Goal: Information Seeking & Learning: Learn about a topic

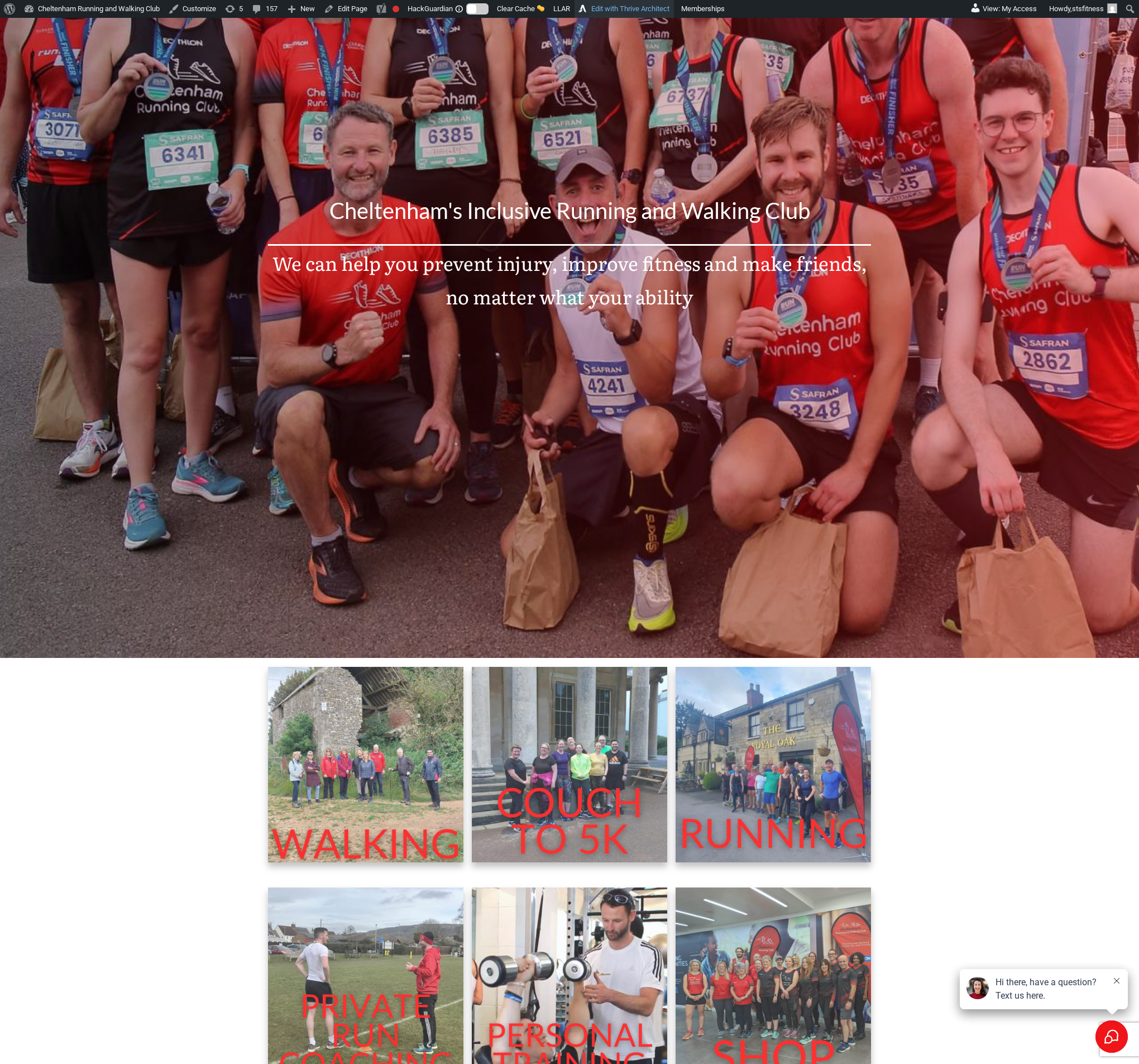
scroll to position [251, 0]
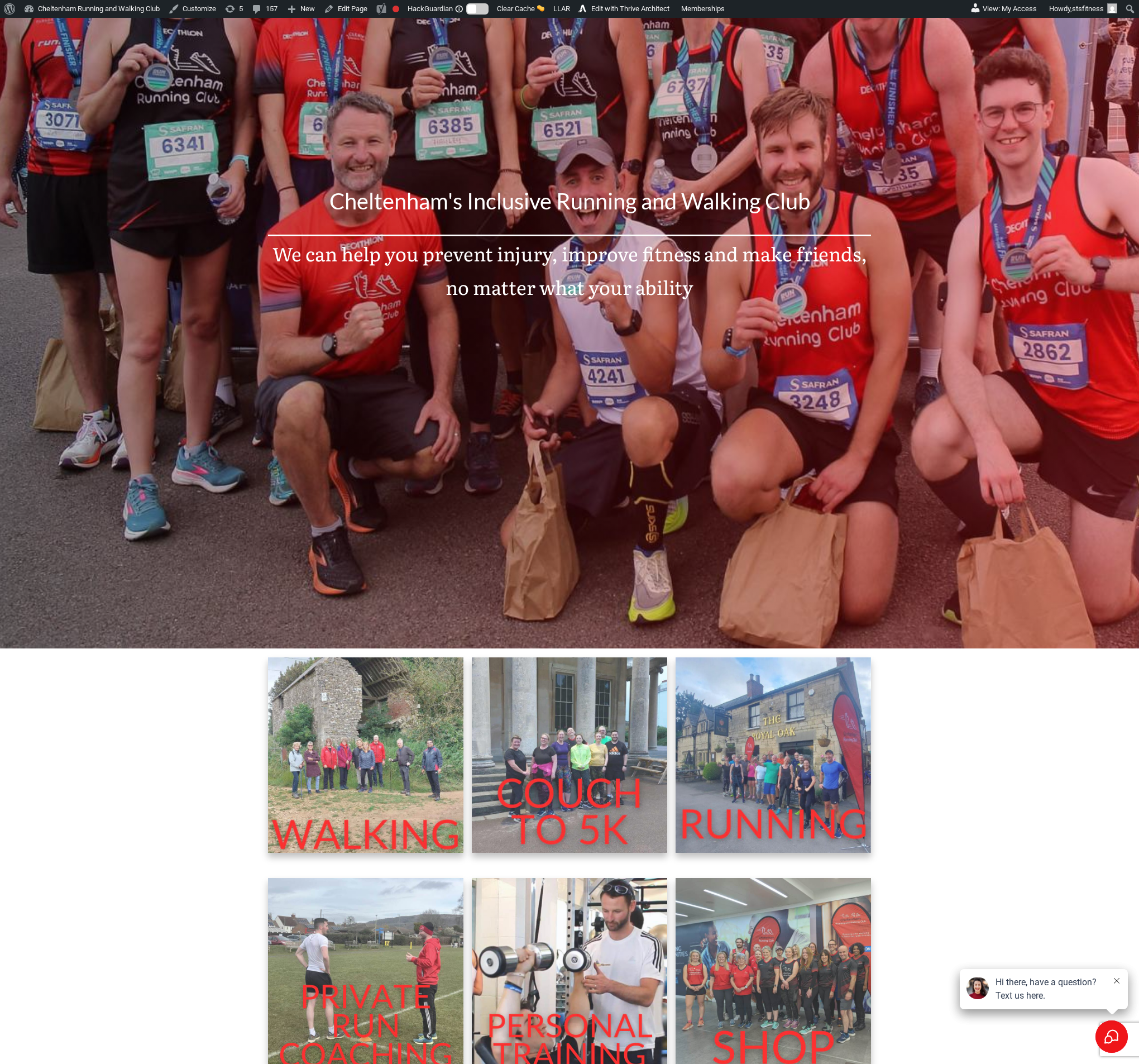
click at [520, 765] on img at bounding box center [570, 755] width 195 height 195
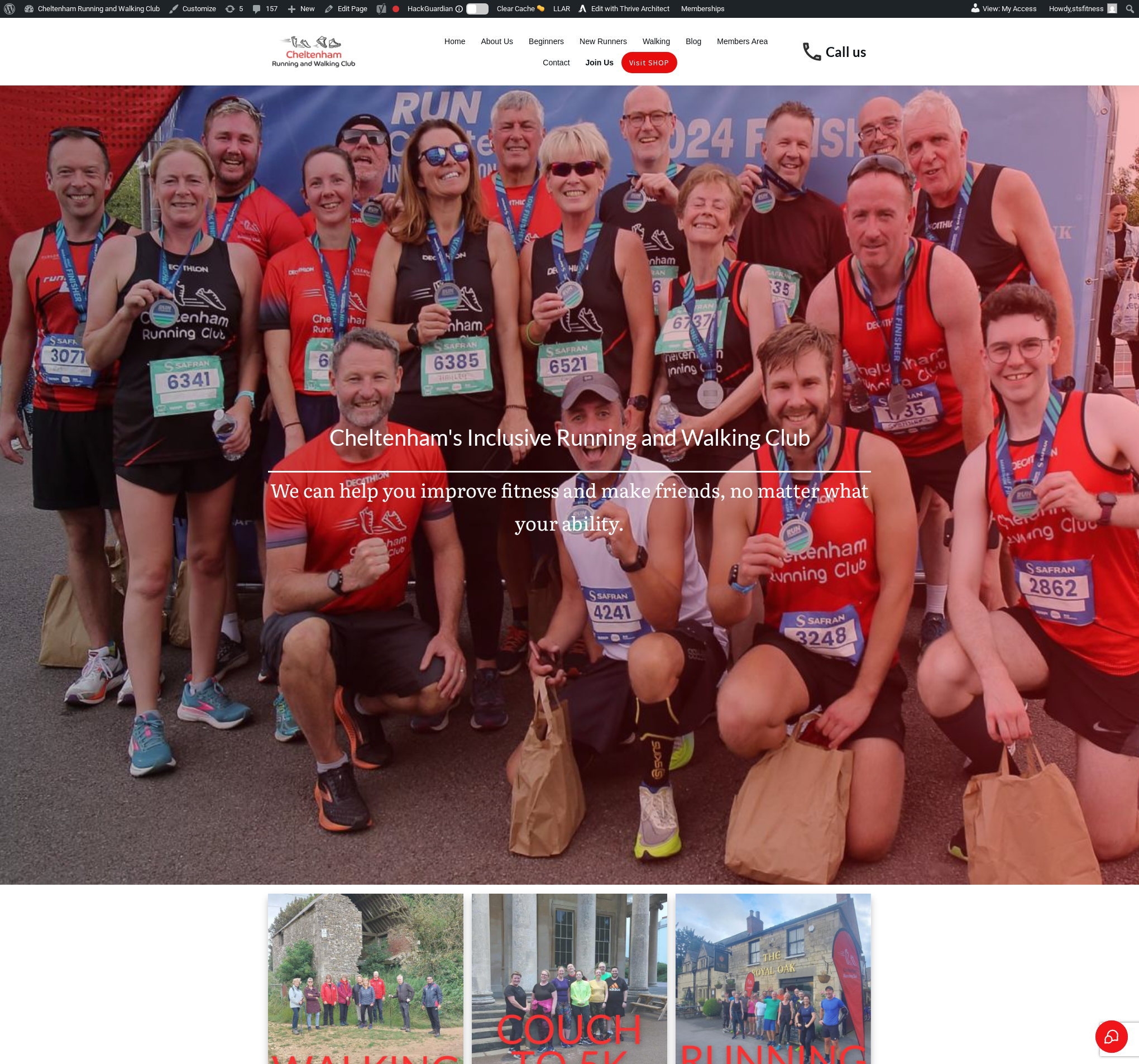
scroll to position [236, 0]
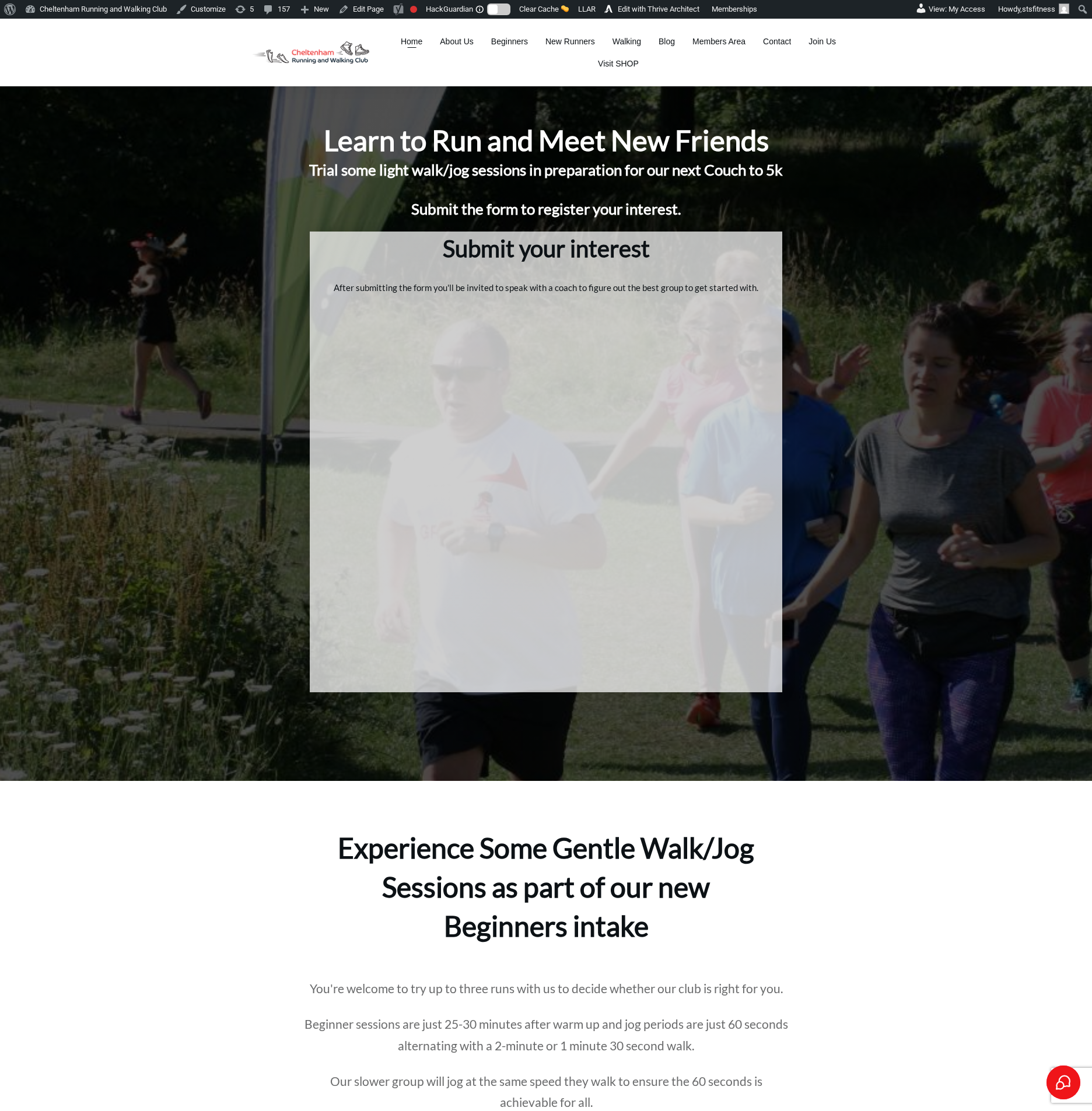
click at [406, 37] on span "Home" at bounding box center [412, 42] width 21 height 16
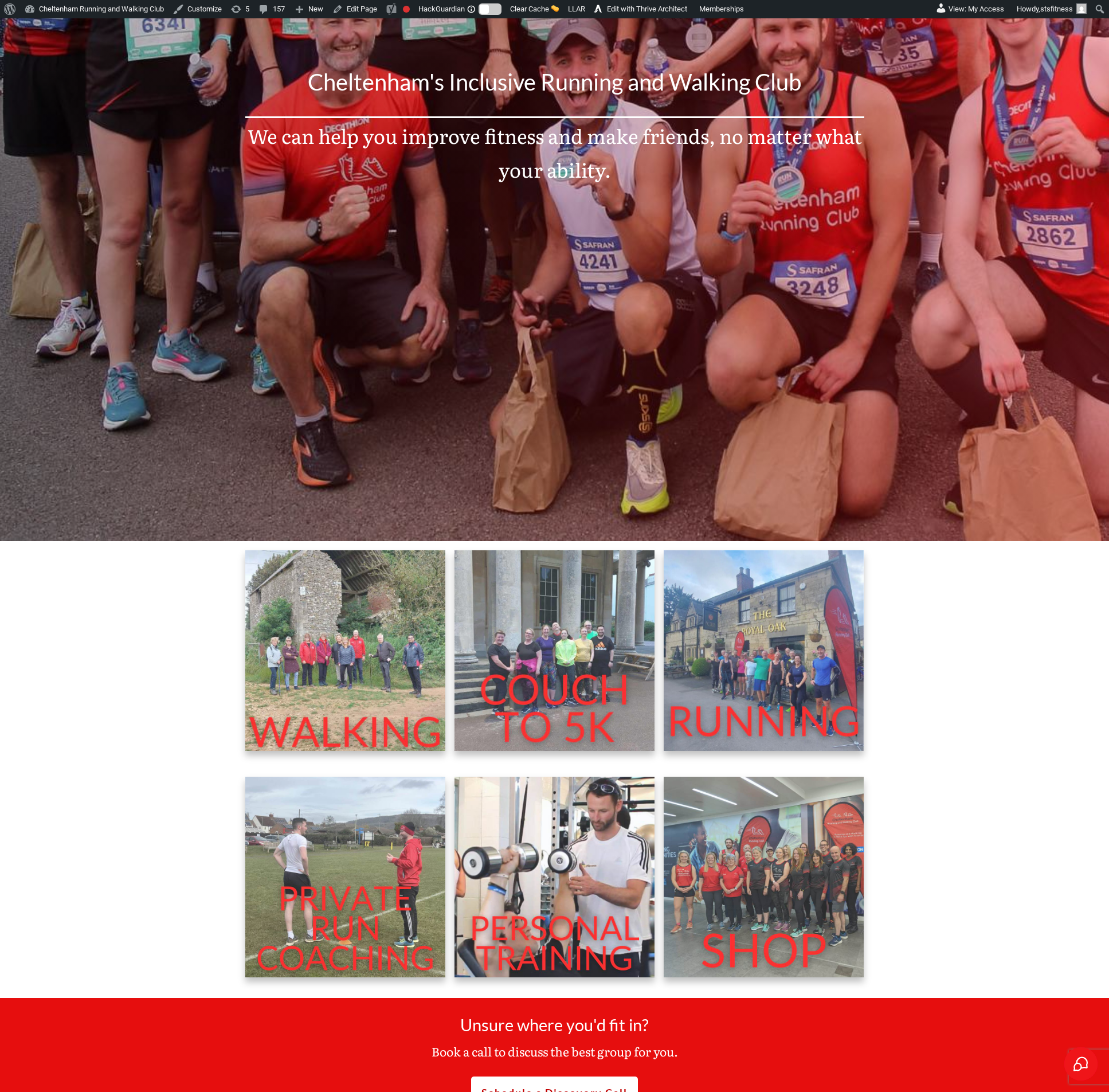
scroll to position [430, 0]
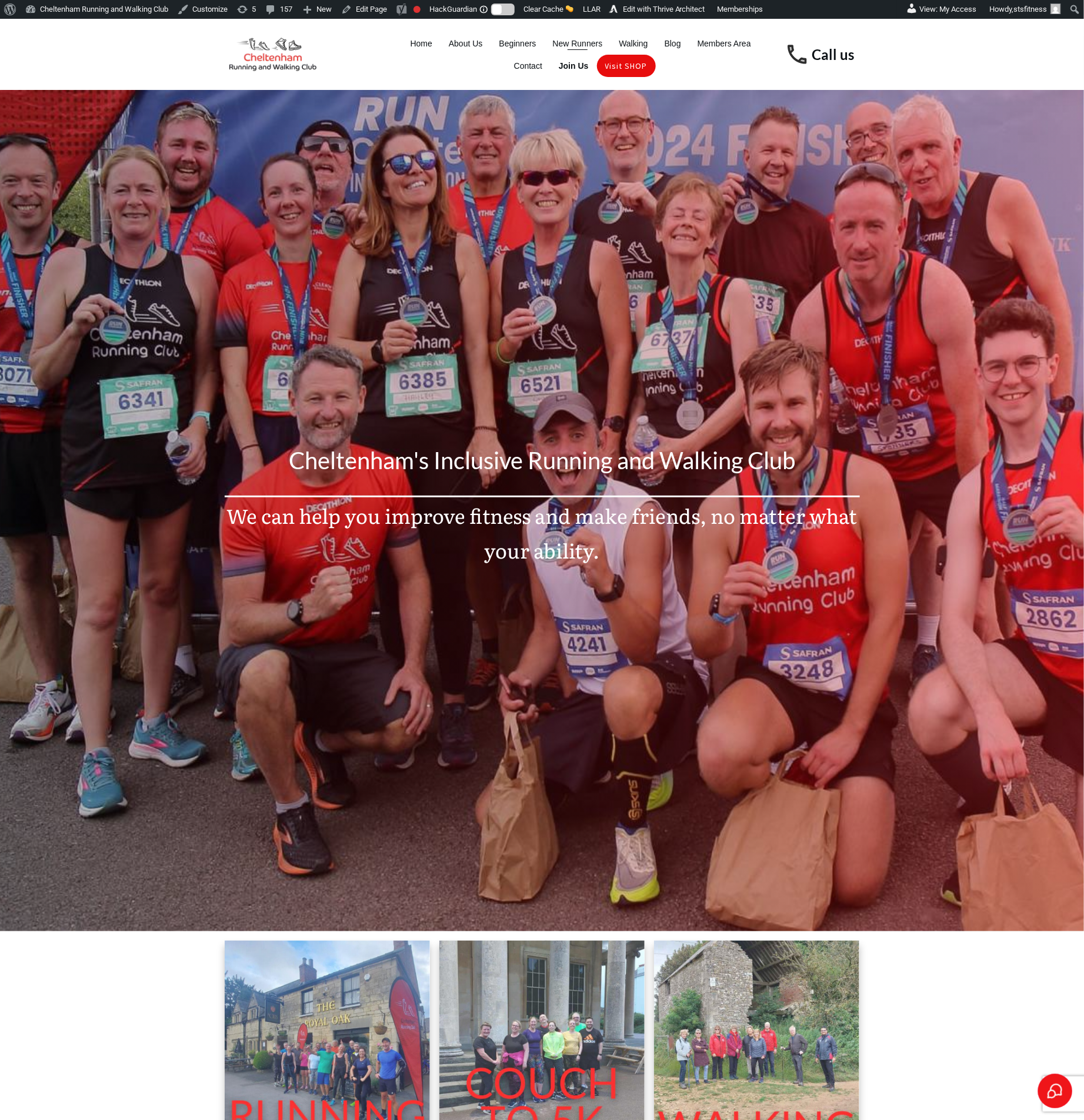
click at [583, 38] on span "New Runners" at bounding box center [578, 43] width 50 height 16
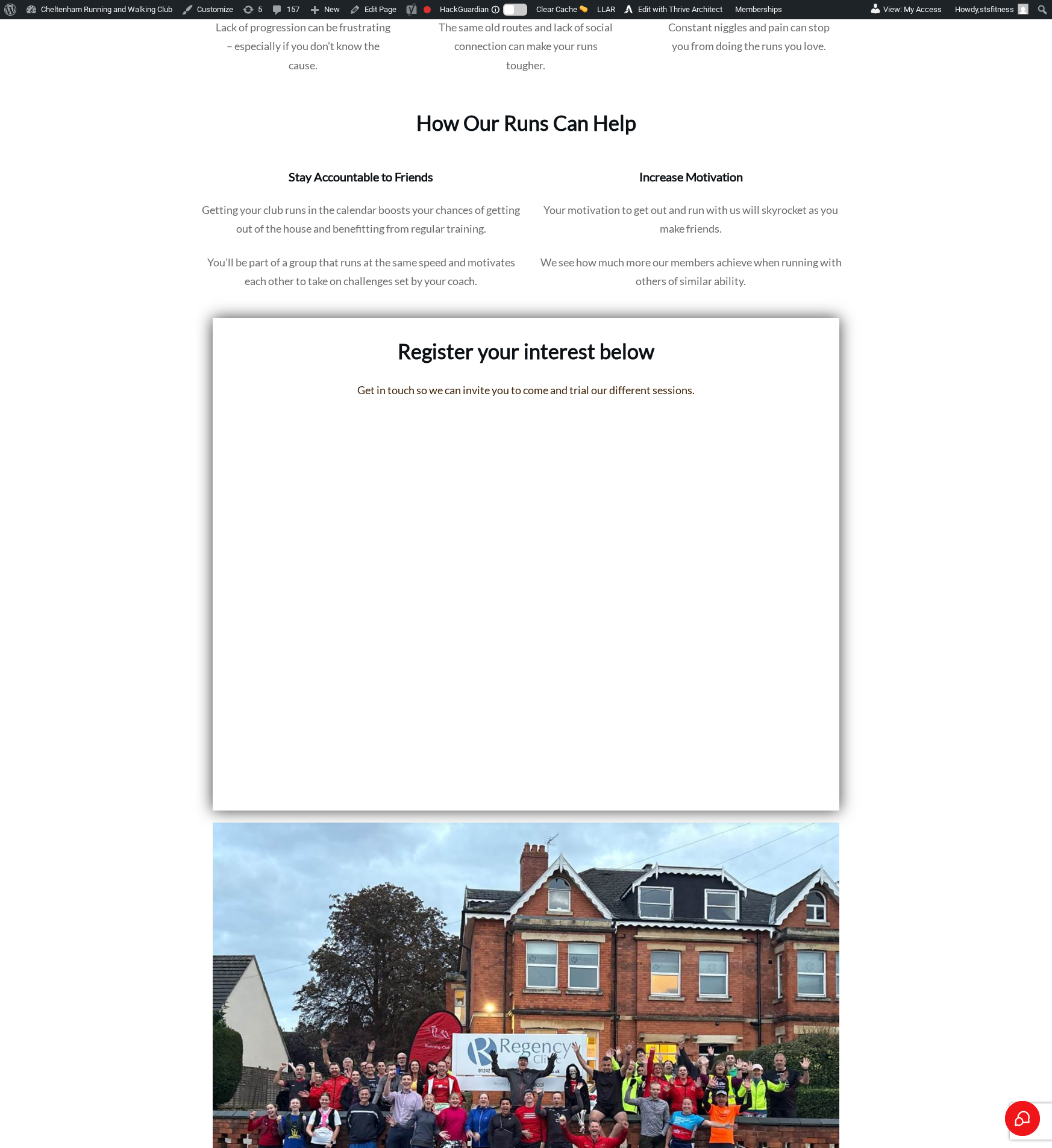
scroll to position [542, 0]
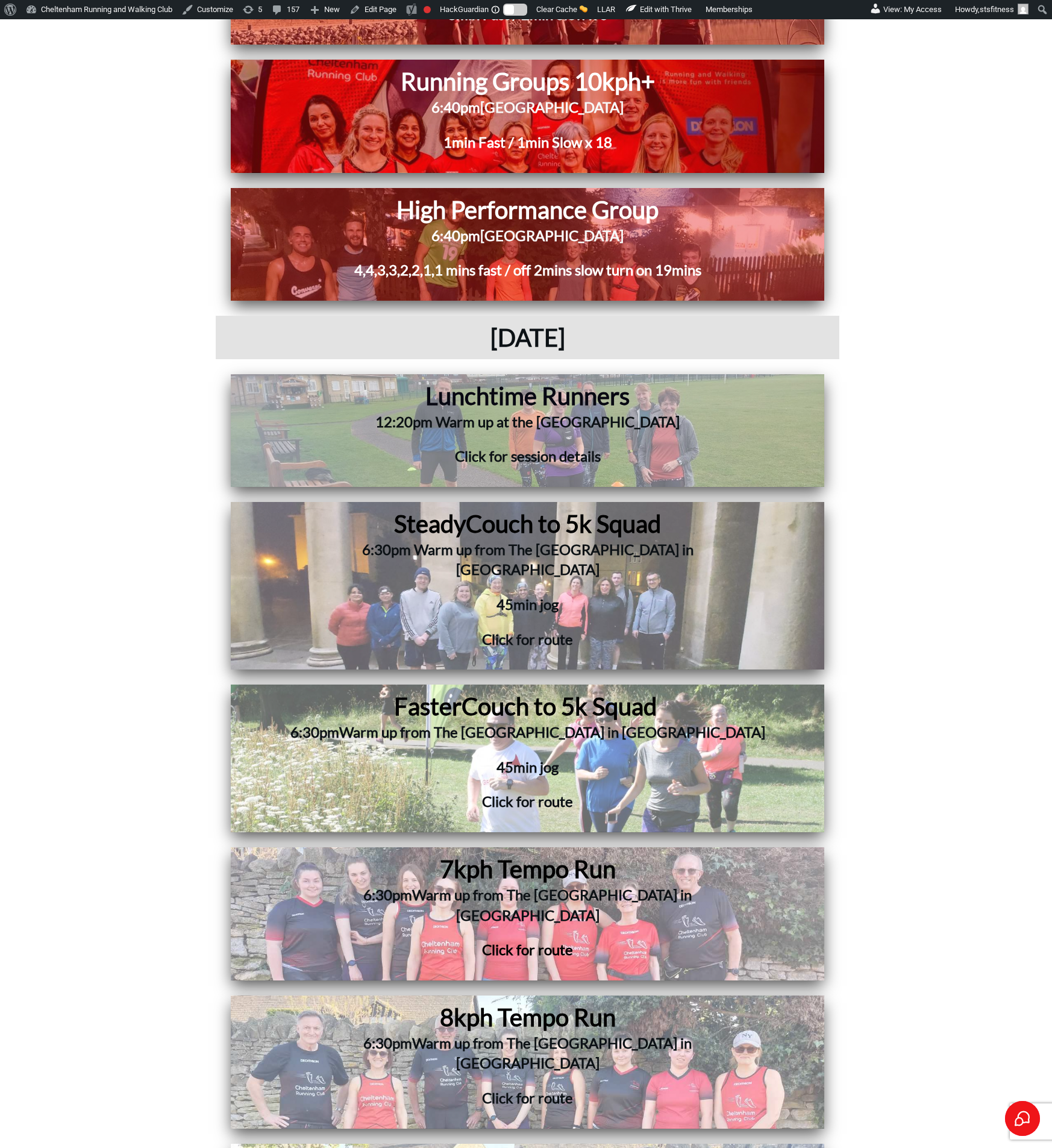
scroll to position [3526, 0]
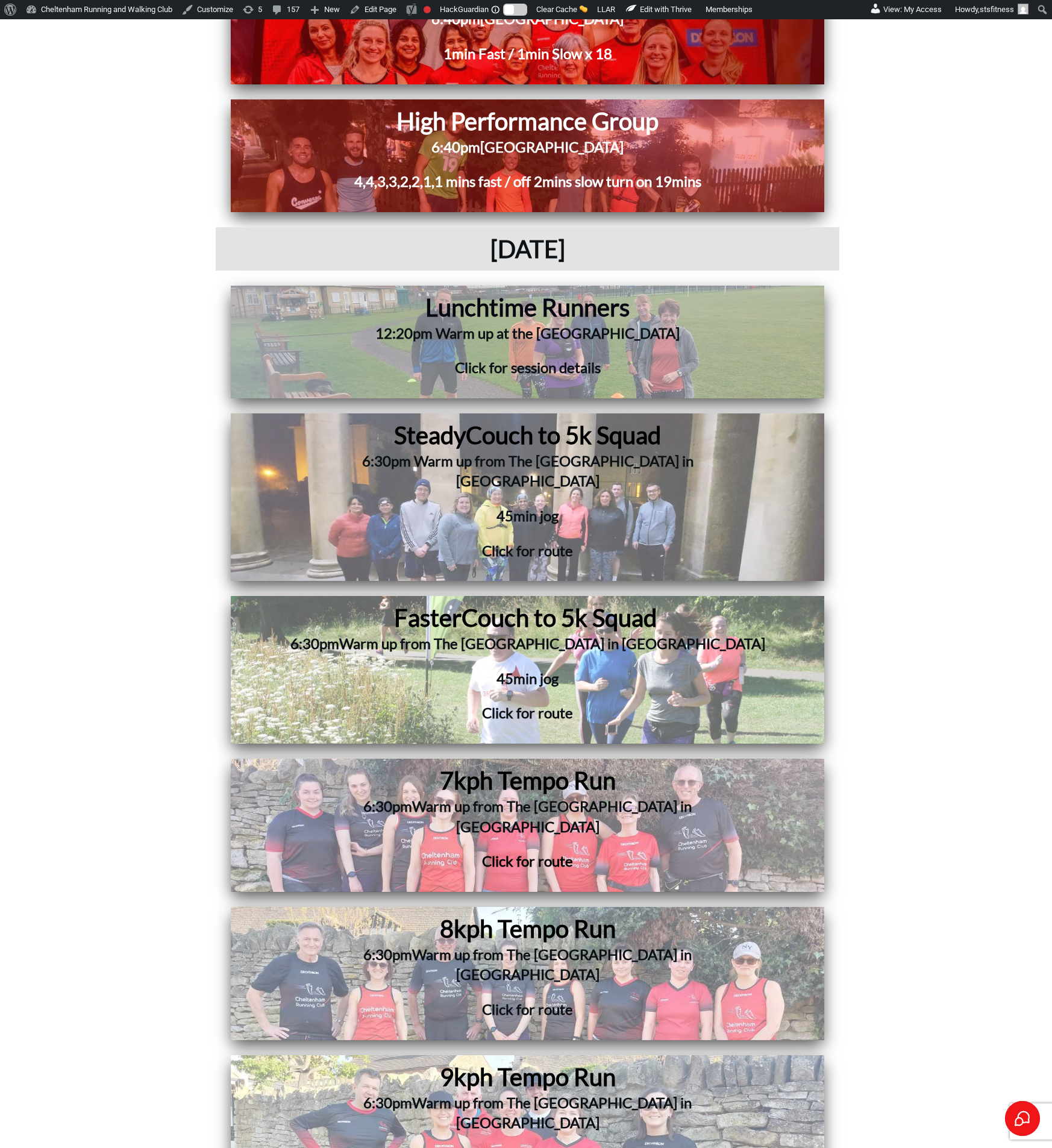
click at [586, 323] on h3 "12:20pm Warm up at the Pittville Pump Room" at bounding box center [528, 340] width 488 height 35
